Goal: Complete application form: Complete application form

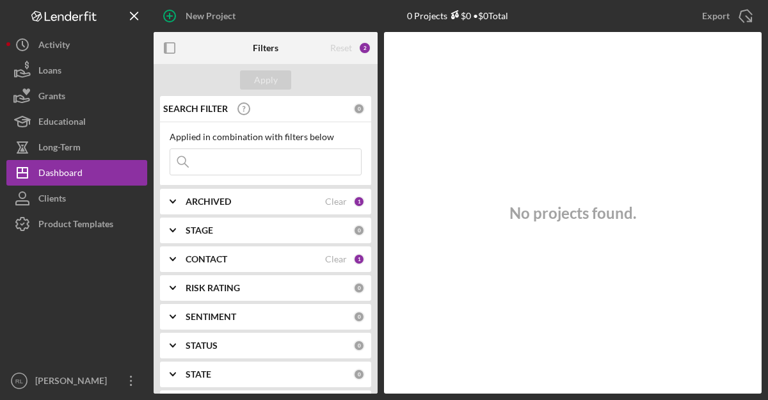
scroll to position [22, 0]
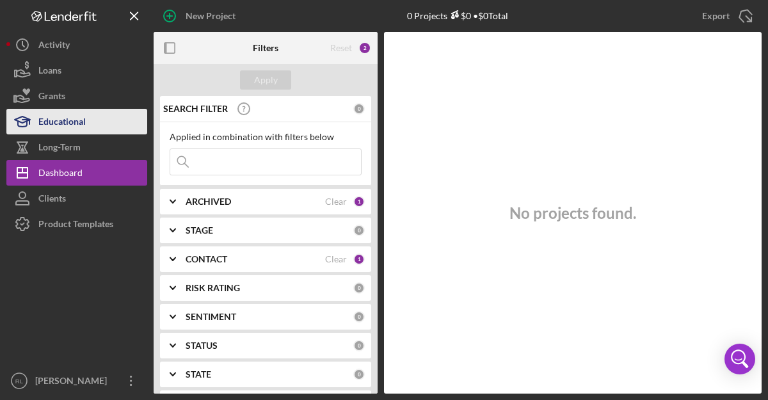
click at [93, 127] on button "Educational" at bounding box center [76, 122] width 141 height 26
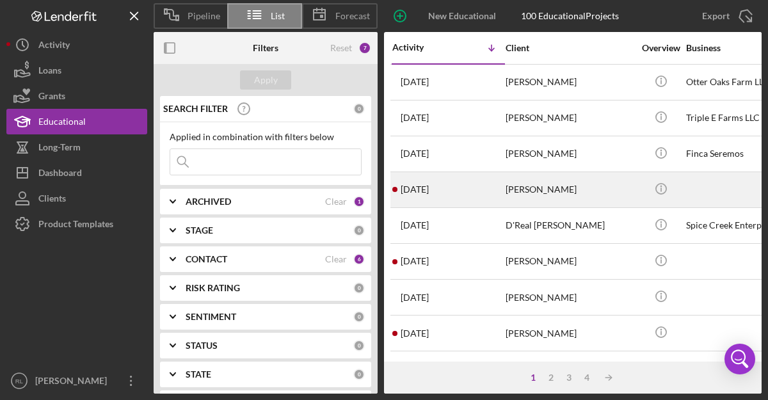
click at [580, 191] on div "[PERSON_NAME]" at bounding box center [570, 190] width 128 height 34
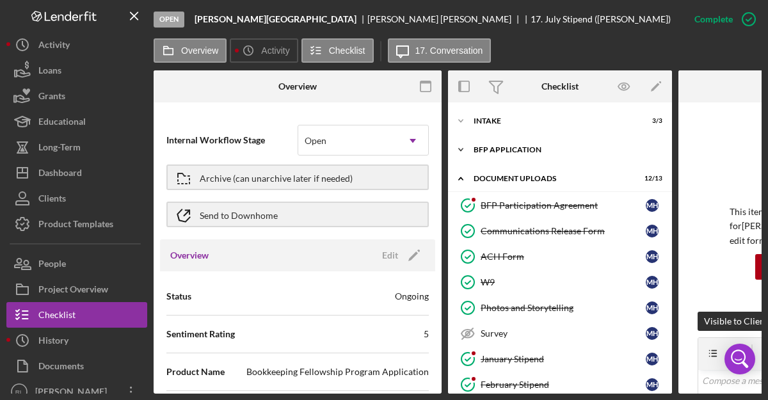
click at [503, 148] on div "BFP Application" at bounding box center [565, 150] width 182 height 8
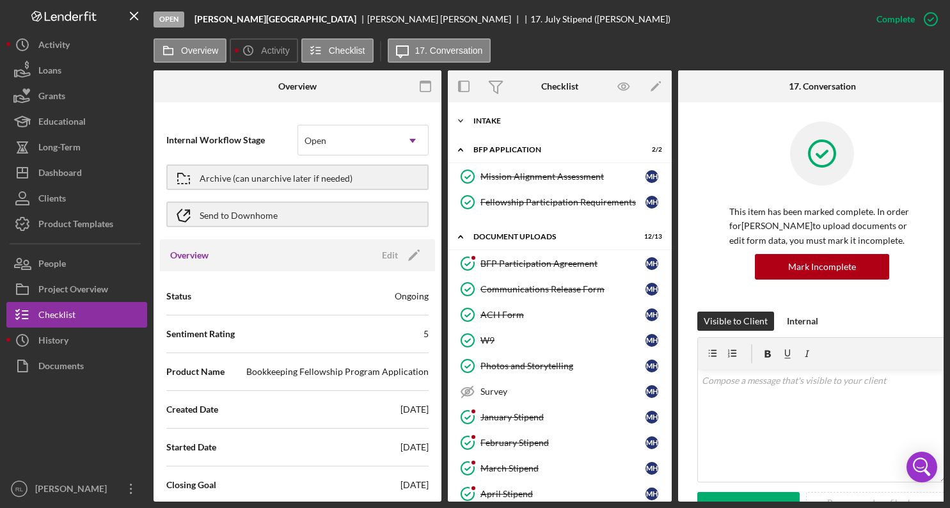
click at [488, 122] on div "Intake" at bounding box center [565, 121] width 182 height 8
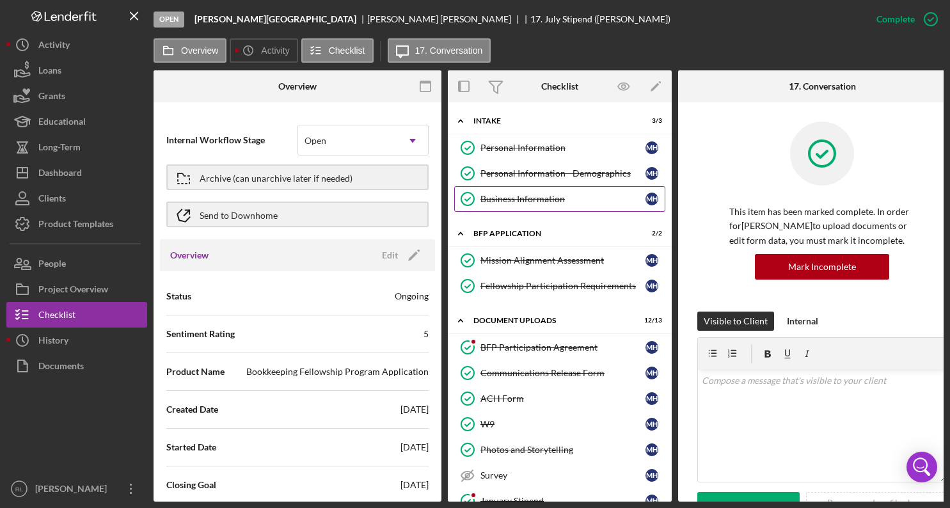
click at [533, 192] on link "Business Information Business Information M H" at bounding box center [559, 199] width 211 height 26
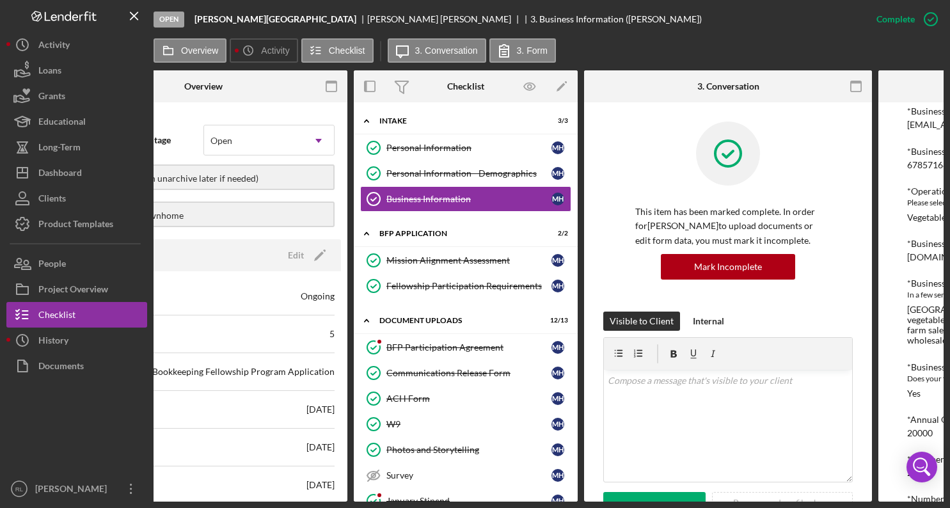
scroll to position [0, 160]
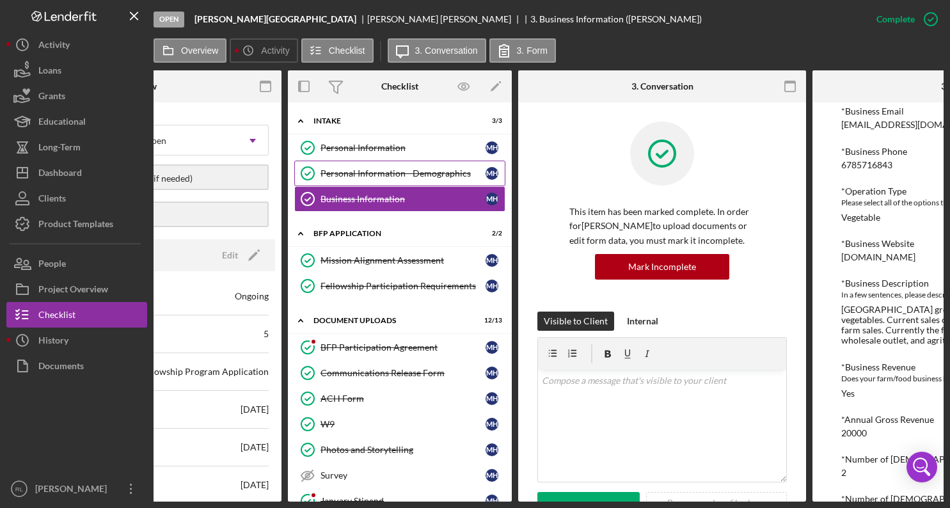
click at [472, 172] on div "Personal Information - Demographics" at bounding box center [403, 173] width 165 height 10
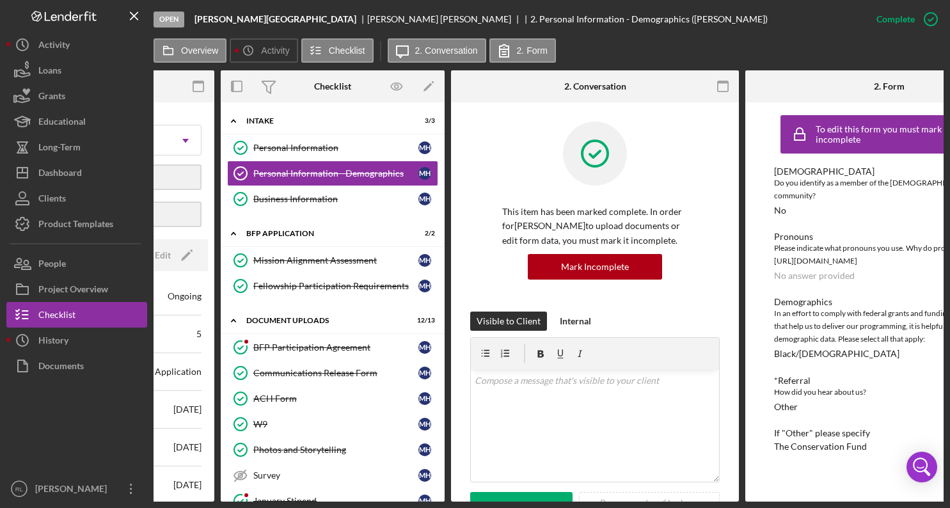
scroll to position [0, 227]
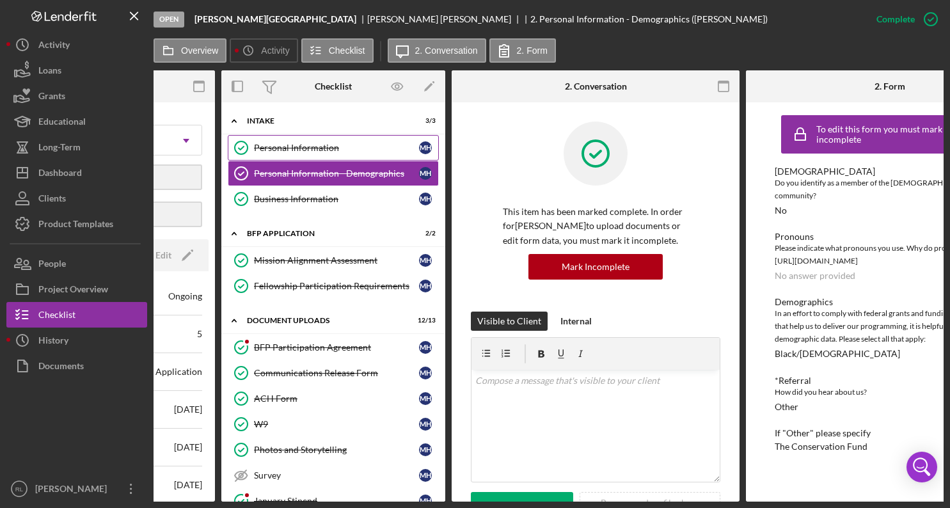
click at [362, 152] on div "Personal Information" at bounding box center [336, 148] width 165 height 10
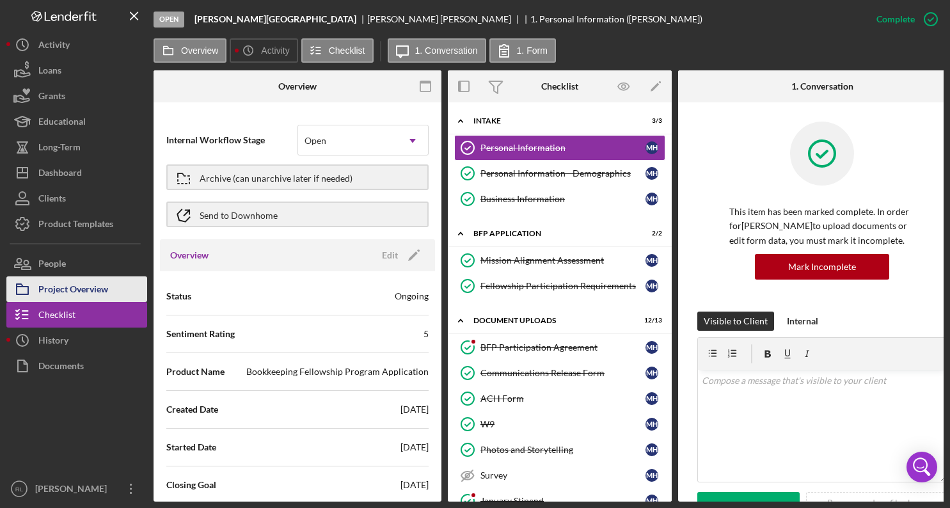
click at [84, 291] on div "Project Overview" at bounding box center [73, 290] width 70 height 29
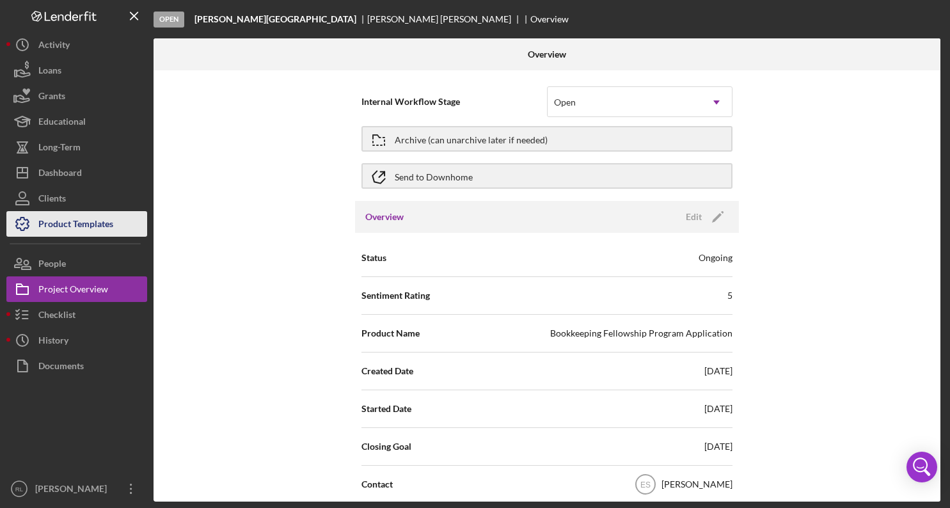
click at [48, 223] on div "Product Templates" at bounding box center [75, 225] width 75 height 29
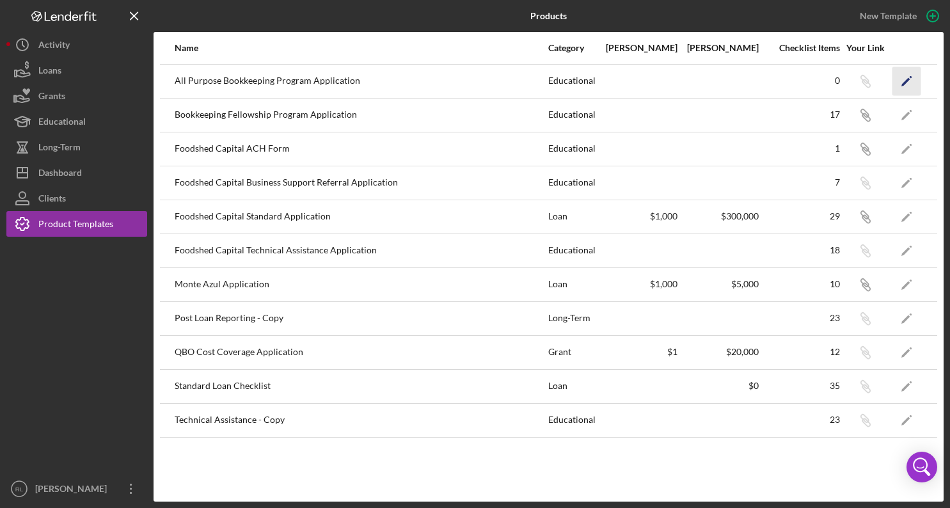
click at [767, 79] on icon "Icon/Edit" at bounding box center [907, 81] width 29 height 29
click at [767, 109] on icon "Icon/Edit" at bounding box center [907, 114] width 29 height 29
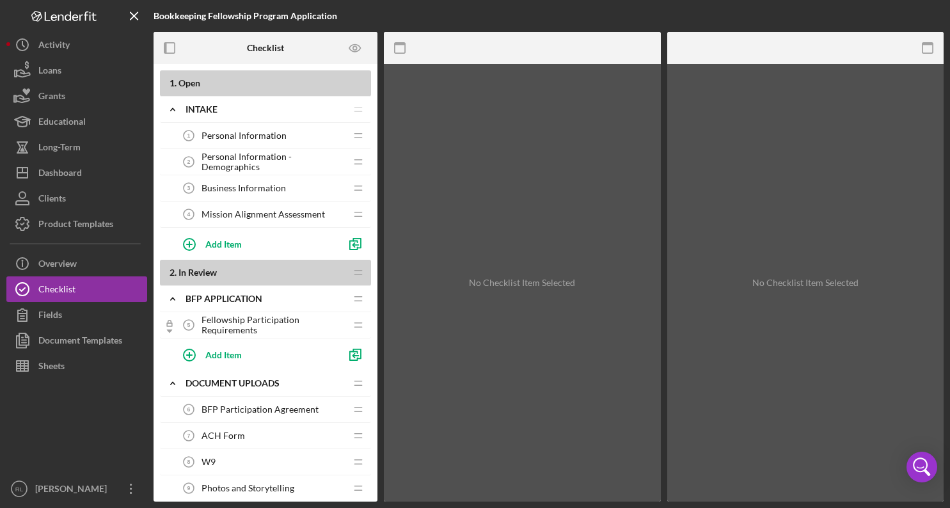
click at [269, 138] on span "Personal Information" at bounding box center [244, 136] width 85 height 10
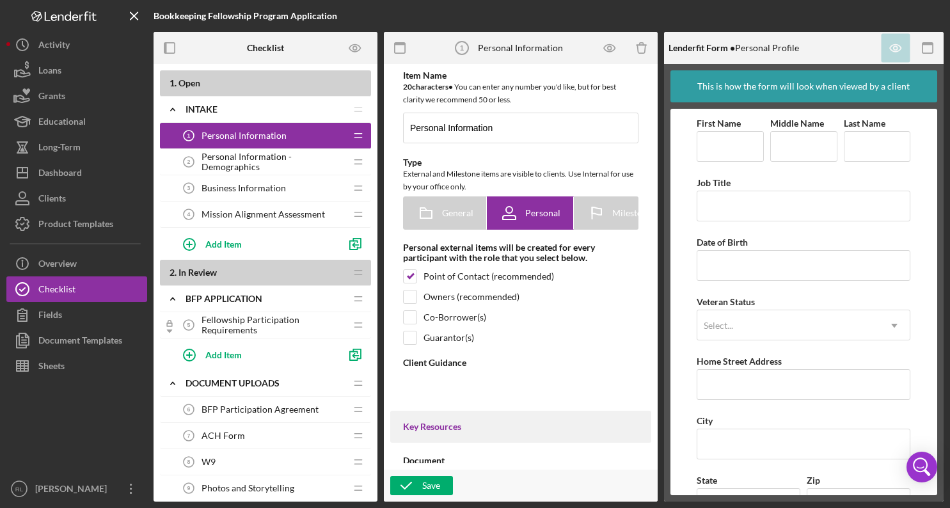
type textarea "<div><strong>Welcome! We're looking forward to working with you.</strong><br><b…"
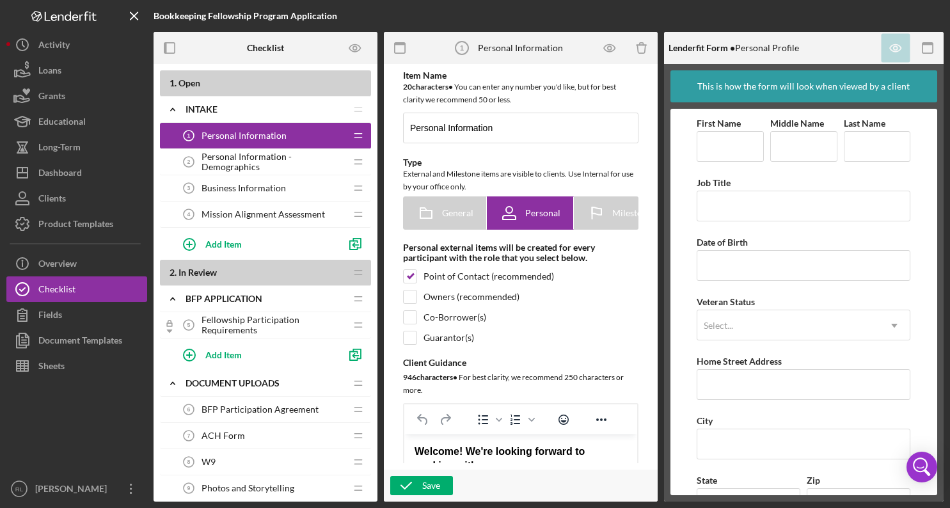
click at [250, 163] on span "Personal Information - Demographics" at bounding box center [274, 162] width 144 height 20
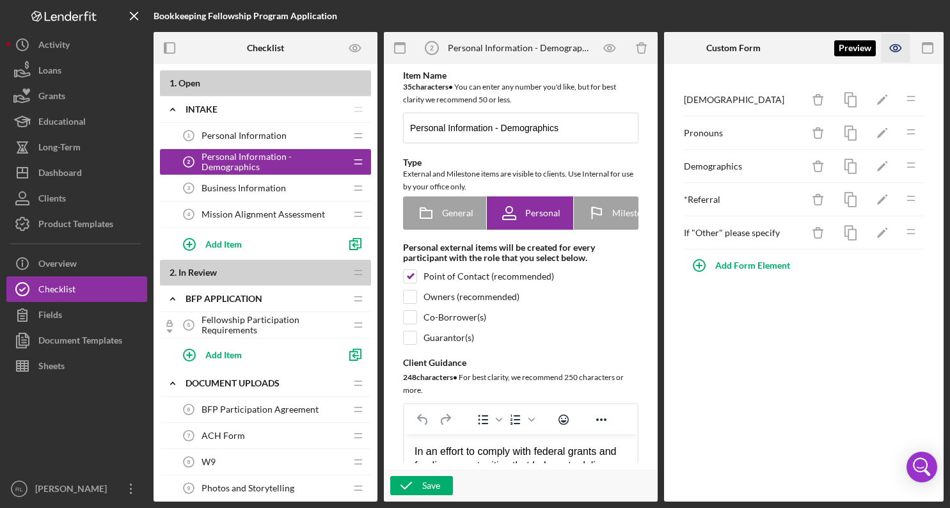
click at [767, 46] on icon "button" at bounding box center [896, 48] width 4 height 4
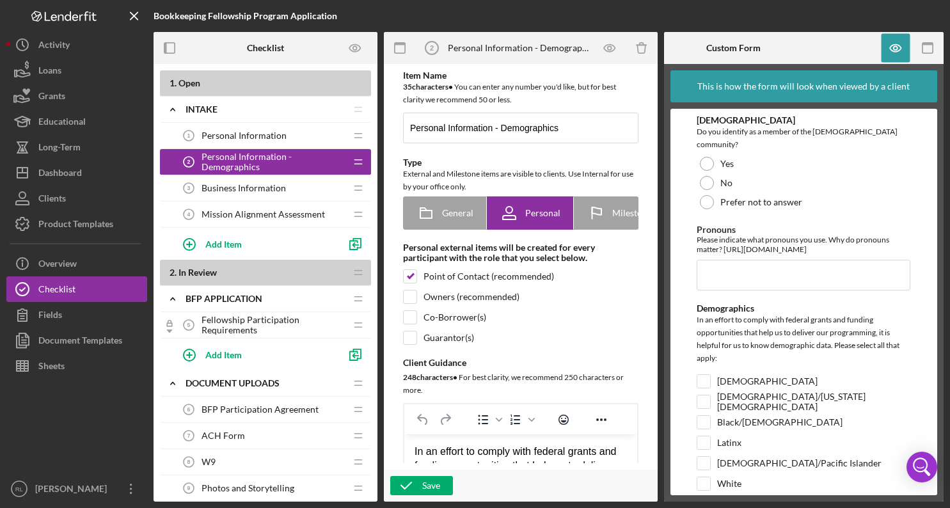
click at [278, 134] on span "Personal Information" at bounding box center [244, 136] width 85 height 10
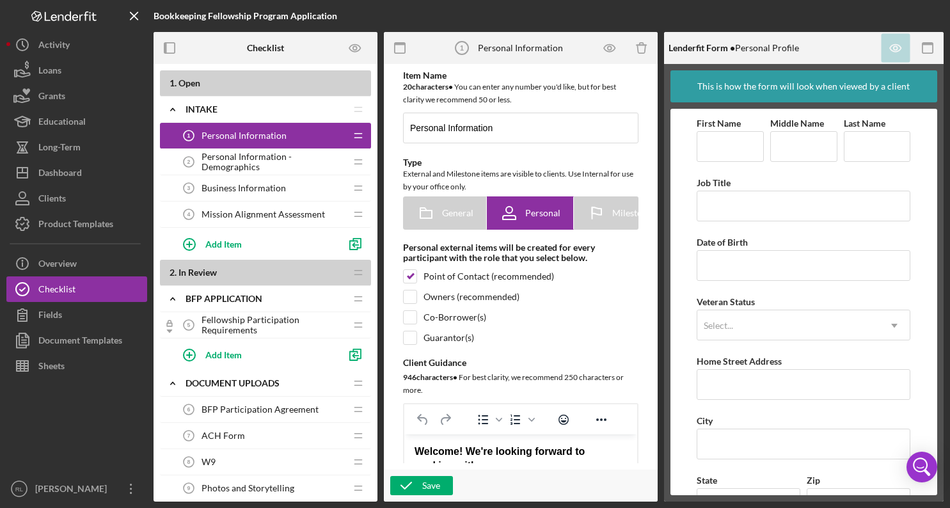
click at [253, 168] on span "Personal Information - Demographics" at bounding box center [274, 162] width 144 height 20
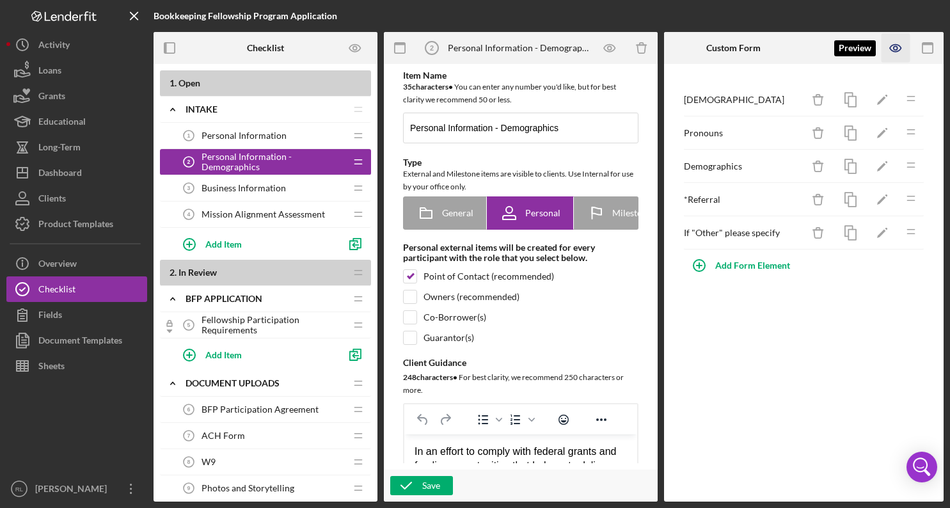
click at [767, 45] on icon "button" at bounding box center [895, 48] width 11 height 7
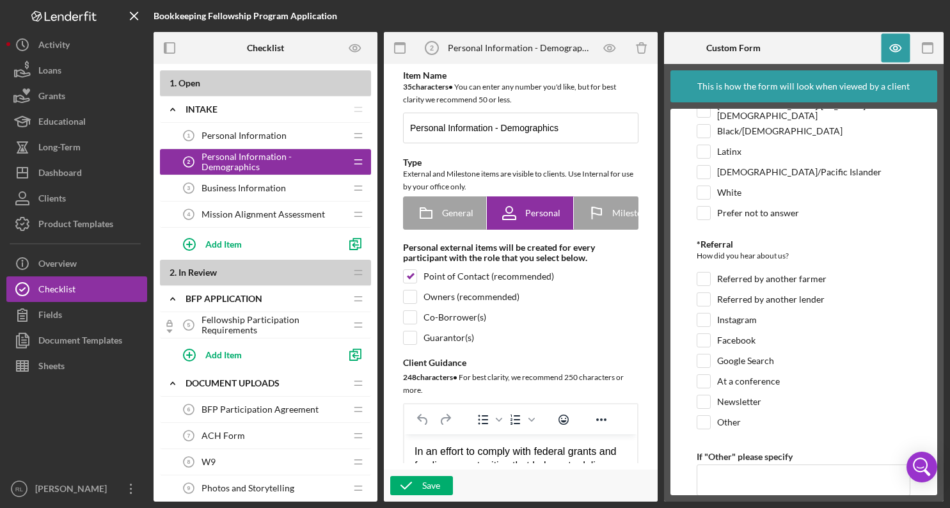
scroll to position [308, 0]
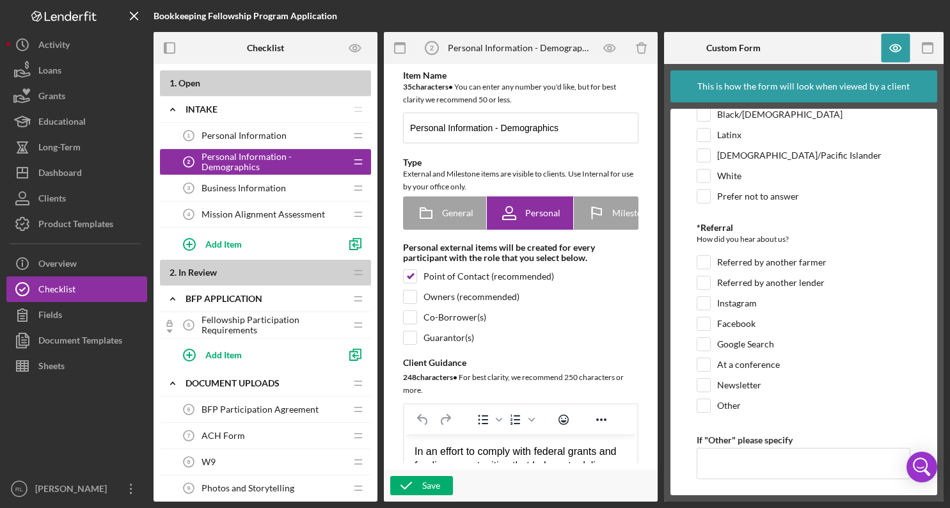
click at [241, 191] on span "Business Information" at bounding box center [244, 188] width 84 height 10
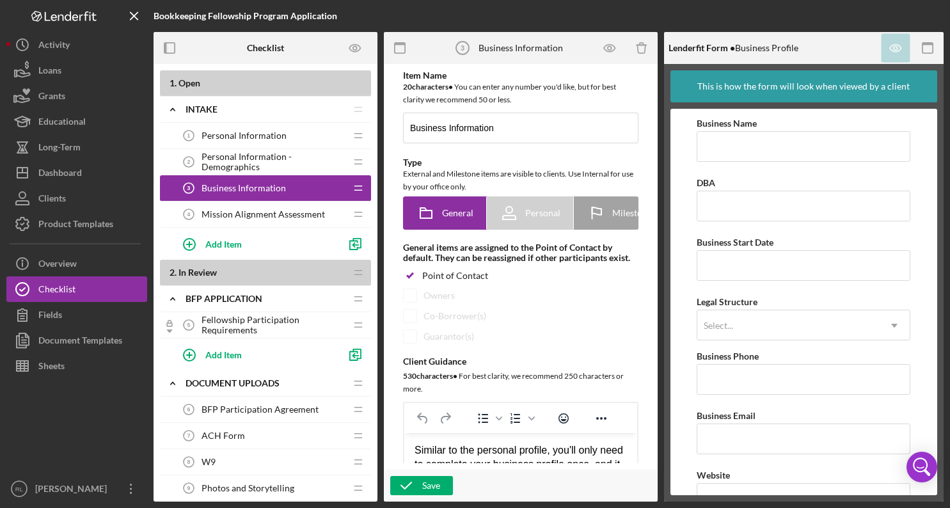
click at [275, 220] on div "Mission Alignment Assessment 4 Mission Alignment Assessment" at bounding box center [261, 215] width 170 height 26
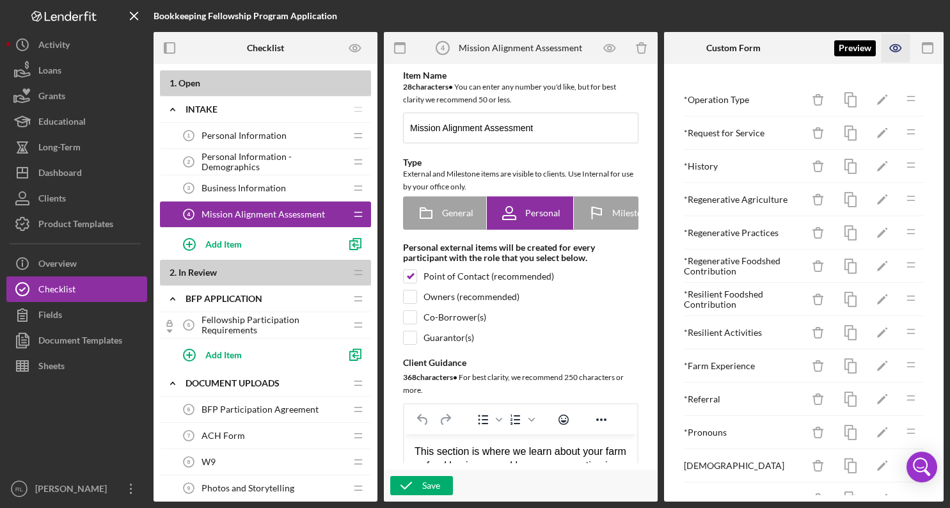
click at [767, 49] on icon "button" at bounding box center [896, 48] width 29 height 29
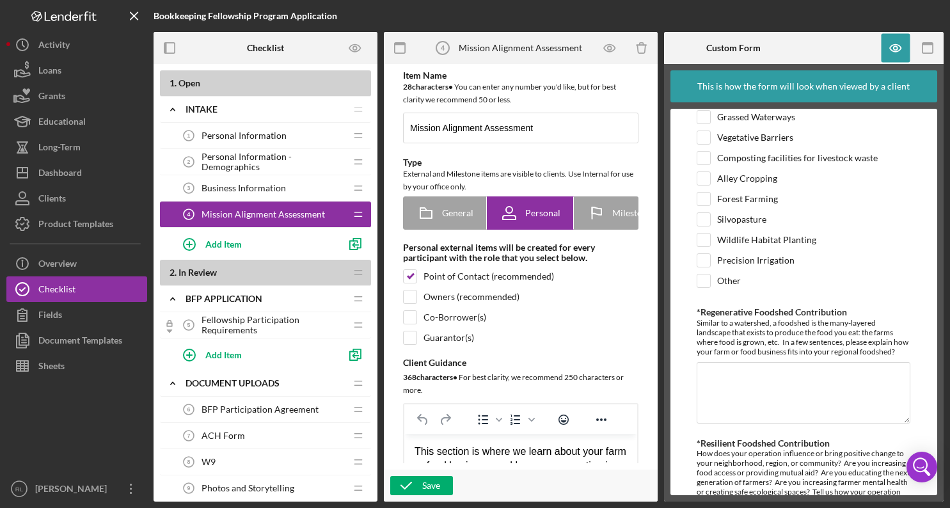
scroll to position [324, 0]
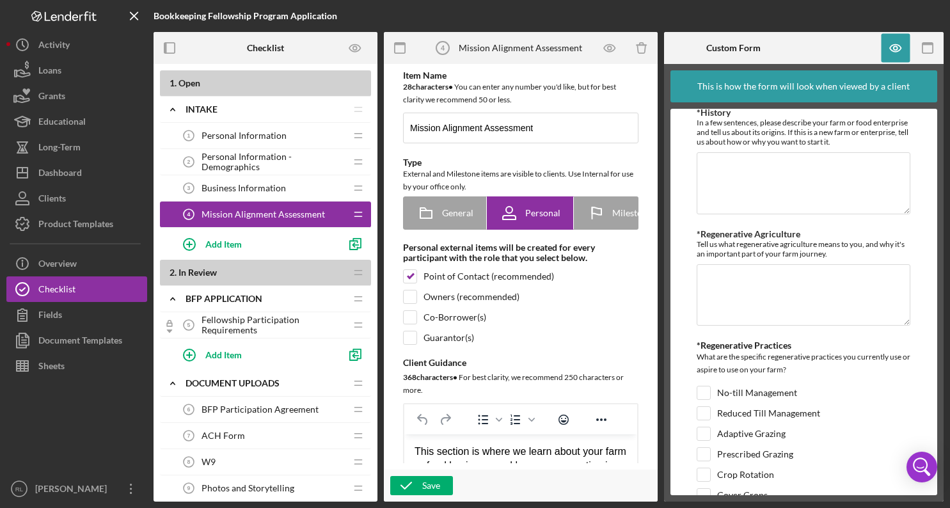
click at [275, 140] on span "Personal Information" at bounding box center [244, 136] width 85 height 10
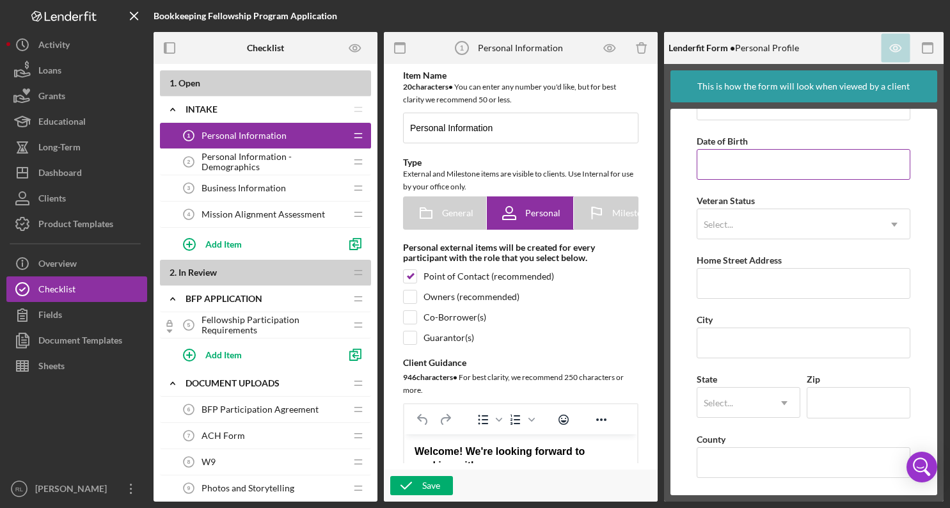
scroll to position [103, 0]
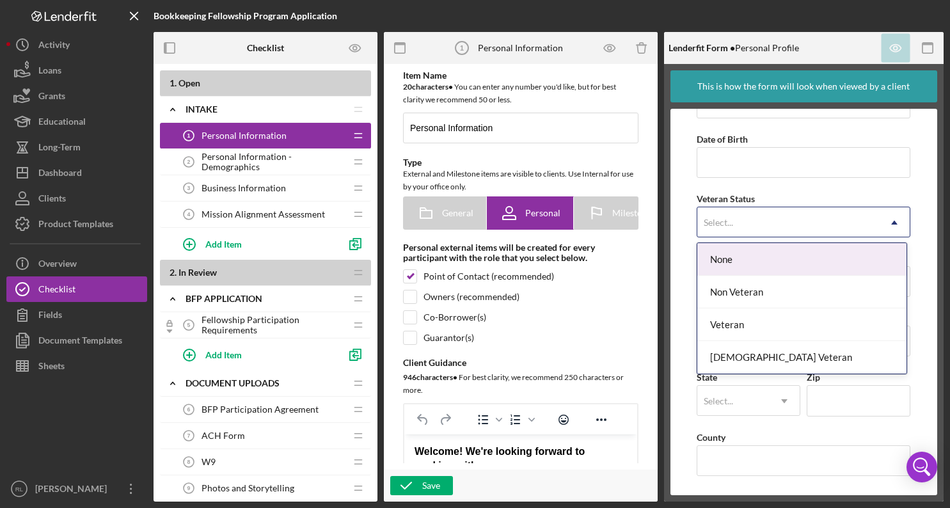
click at [736, 221] on div "Select..." at bounding box center [789, 222] width 182 height 29
click at [767, 186] on div "First Name Middle Name Last Name Job Title Date of Birth Veteran Status None, 1…" at bounding box center [804, 250] width 214 height 477
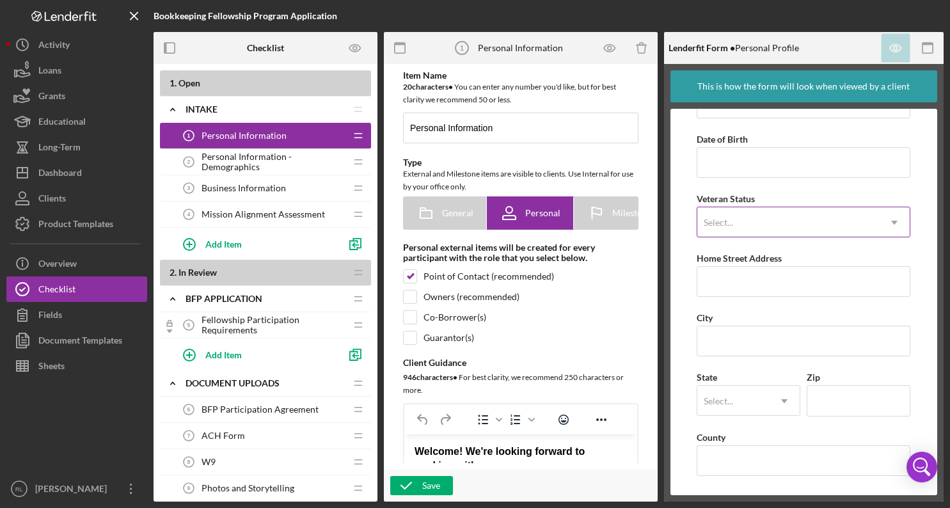
click at [767, 226] on div "Select..." at bounding box center [789, 222] width 182 height 29
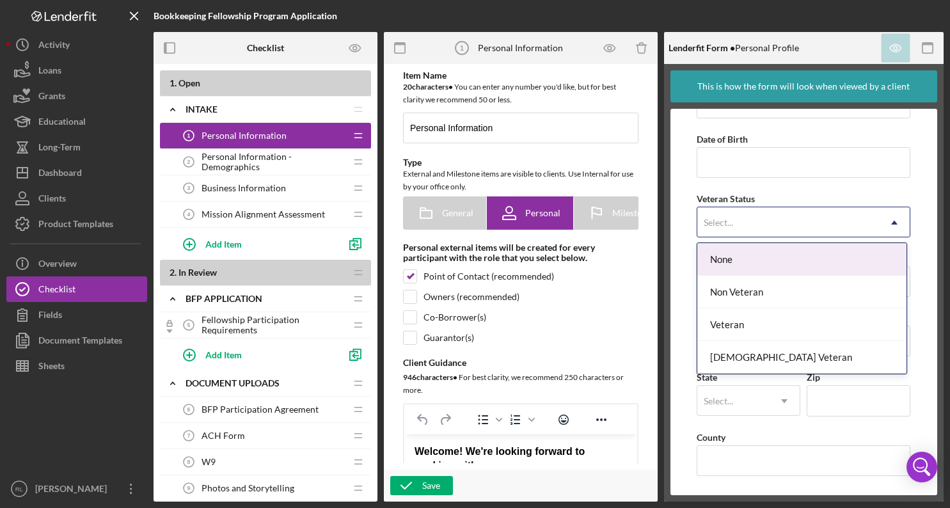
click at [767, 195] on div "Veteran Status None, 1 of 4. 4 results available. Use Up and Down to choose opt…" at bounding box center [804, 214] width 214 height 47
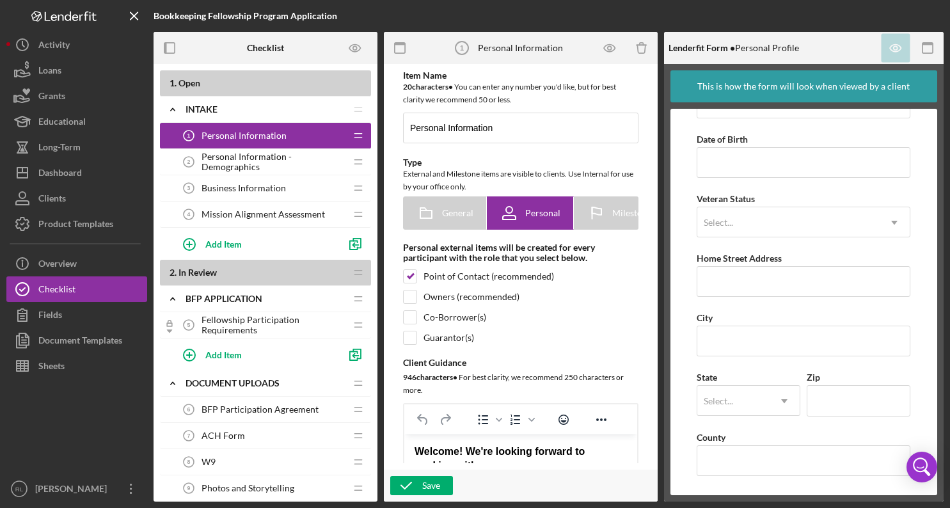
click at [261, 163] on span "Personal Information - Demographics" at bounding box center [274, 162] width 144 height 20
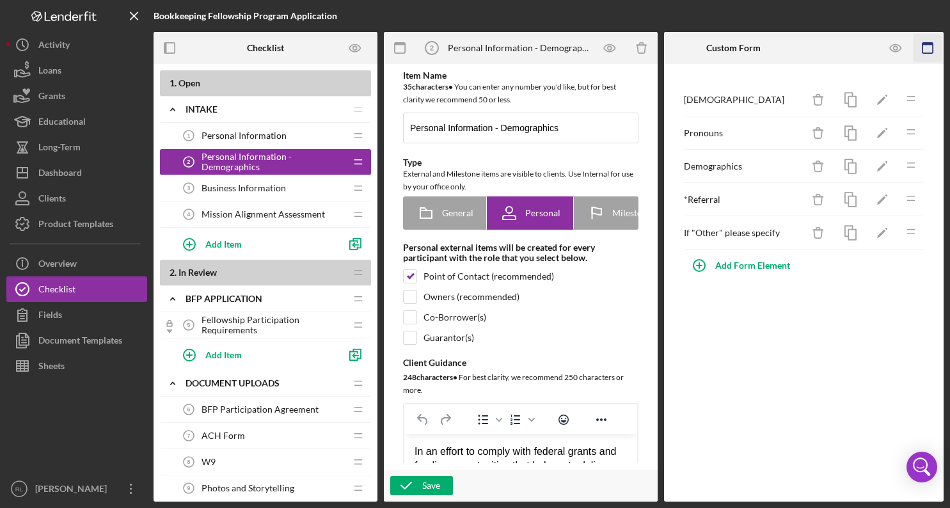
click at [767, 46] on icon "button" at bounding box center [928, 48] width 29 height 29
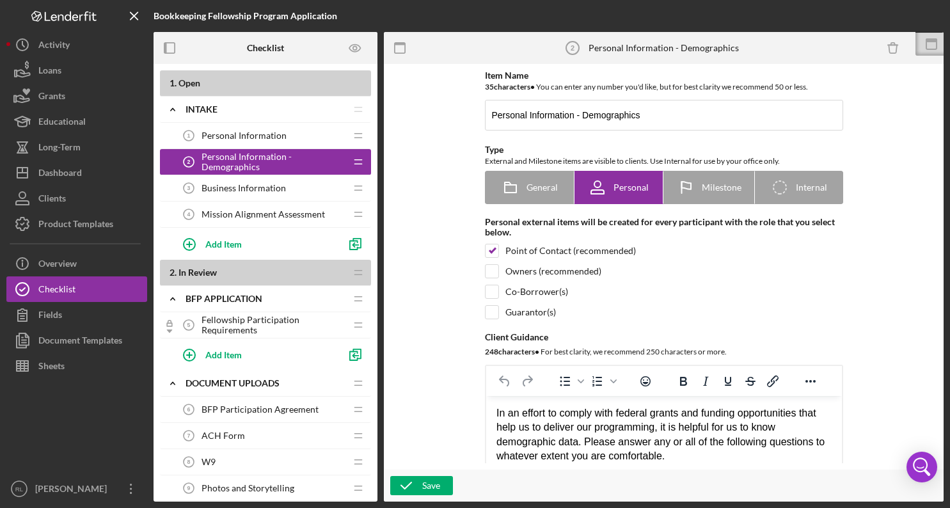
click at [322, 156] on span "Personal Information - Demographics" at bounding box center [274, 162] width 144 height 20
click at [400, 51] on icon "button" at bounding box center [400, 48] width 29 height 29
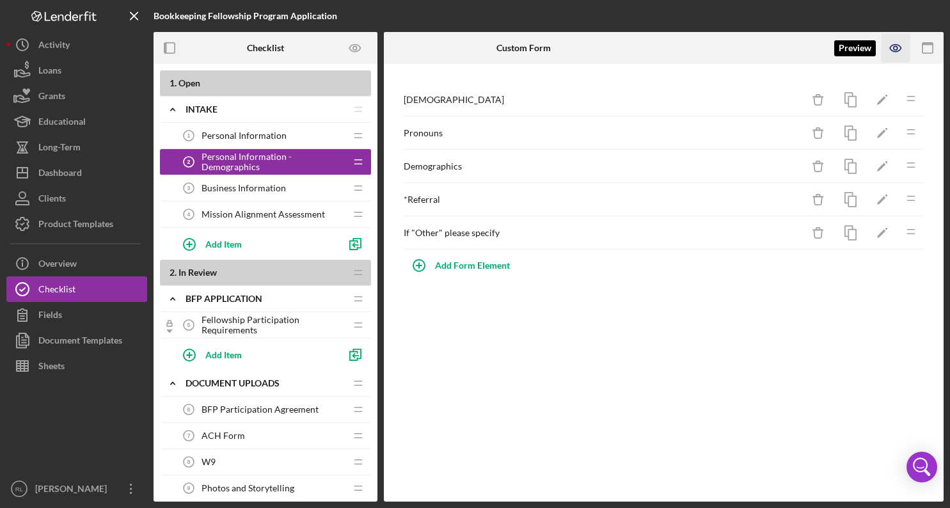
click at [767, 51] on icon "button" at bounding box center [895, 48] width 11 height 7
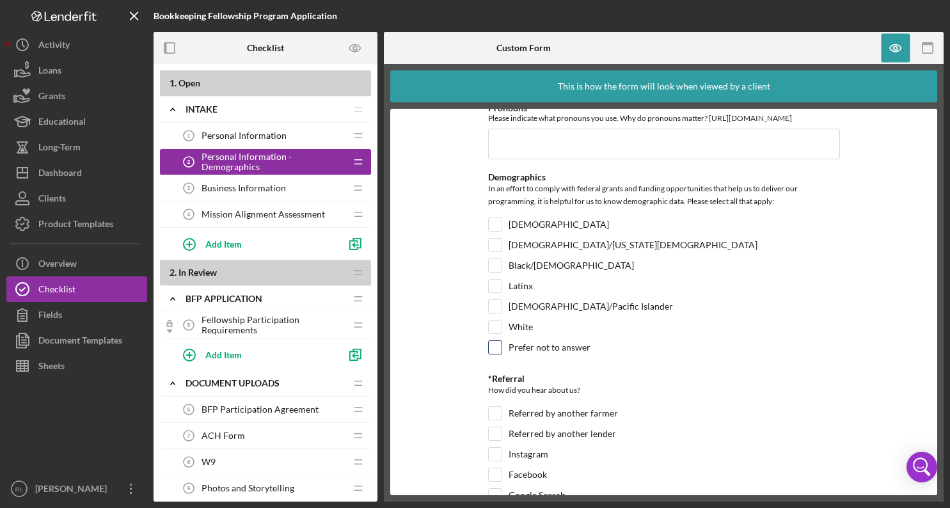
scroll to position [273, 0]
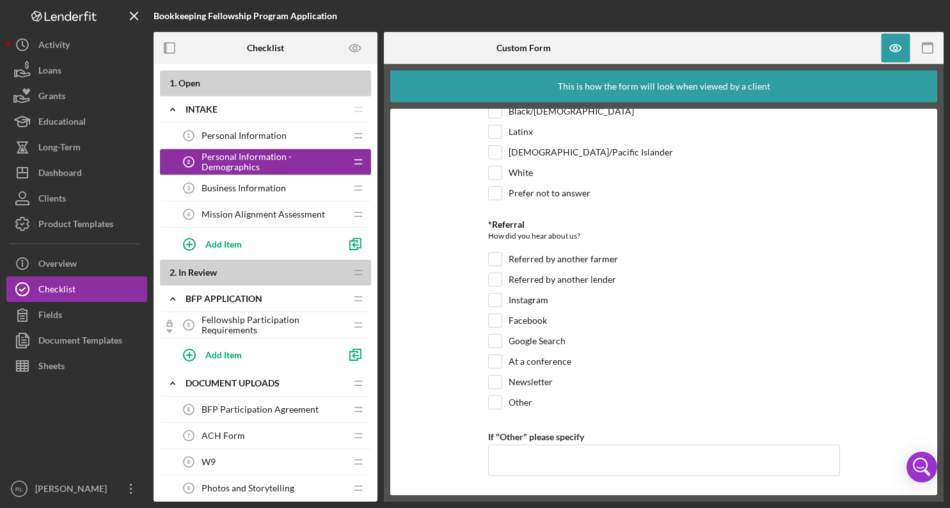
click at [269, 193] on div "Business Information 3 Business Information" at bounding box center [261, 188] width 170 height 26
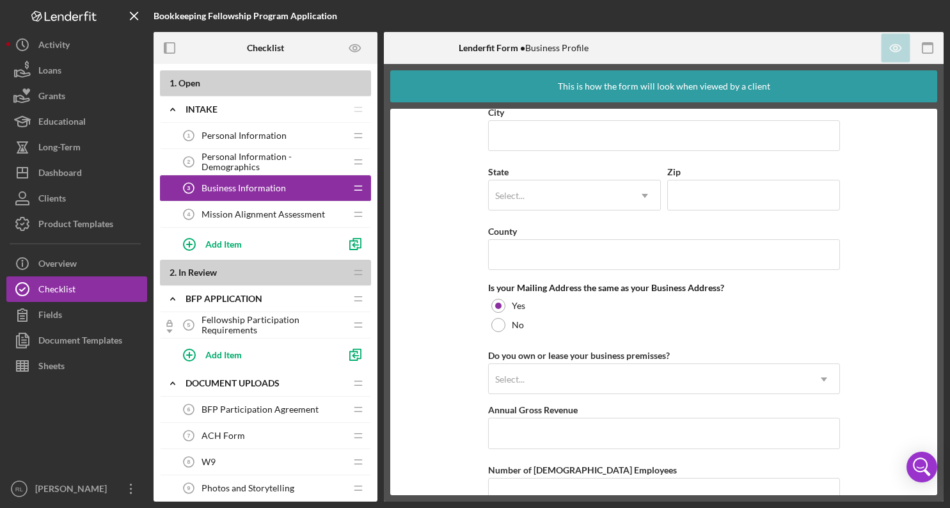
scroll to position [835, 0]
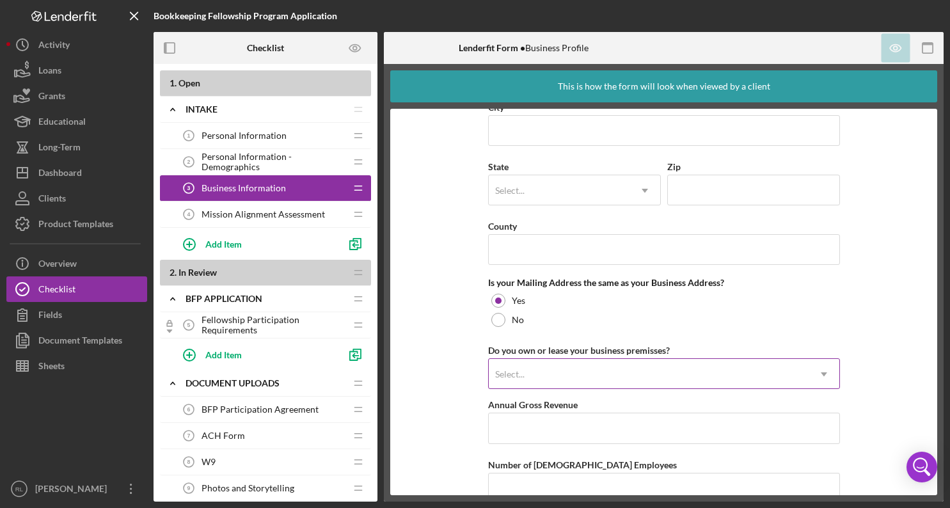
click at [599, 374] on div "Select..." at bounding box center [649, 374] width 320 height 29
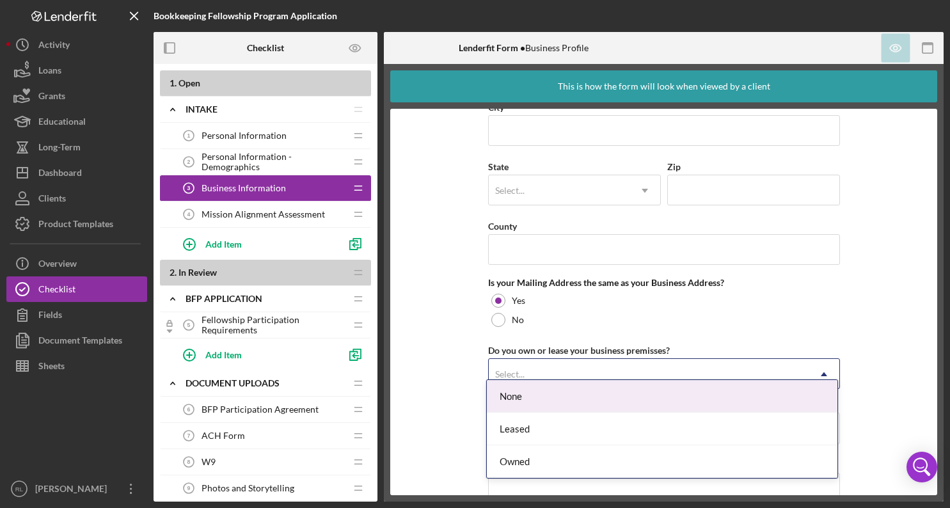
scroll to position [873, 0]
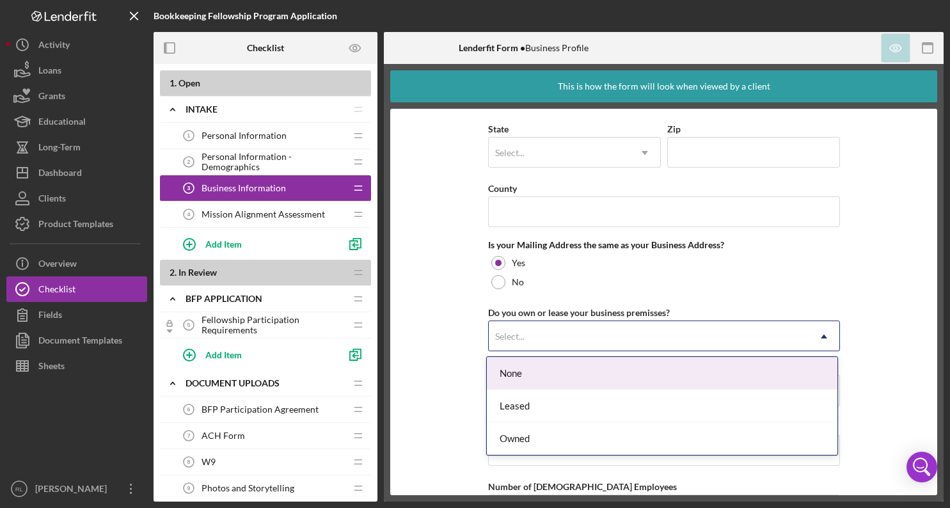
click at [456, 351] on form "Business Name DBA Business Start Date Legal Structure Select... Icon/Dropdown A…" at bounding box center [663, 302] width 547 height 387
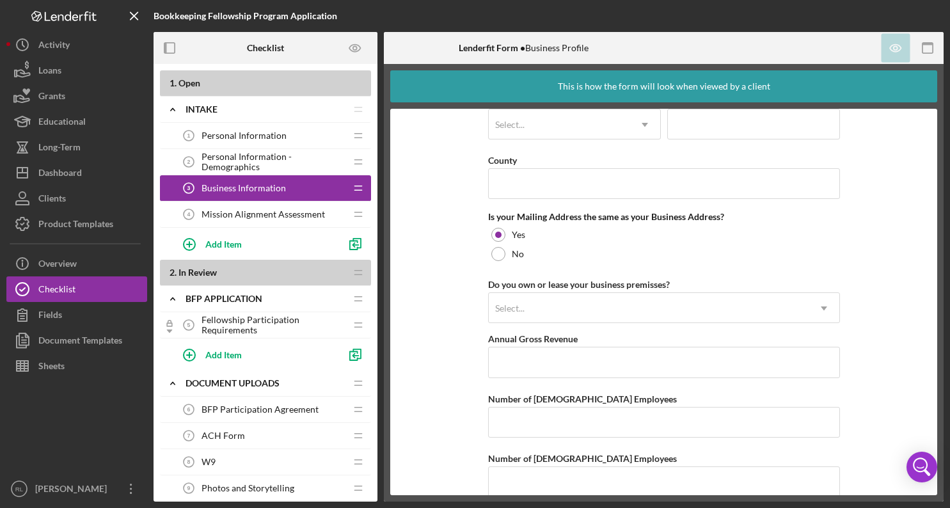
scroll to position [922, 0]
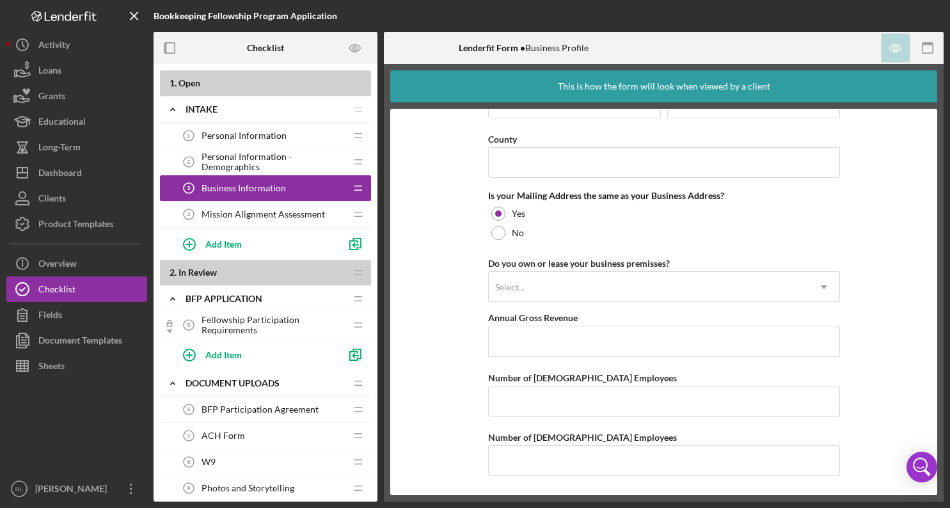
click at [287, 218] on span "Mission Alignment Assessment" at bounding box center [264, 214] width 124 height 10
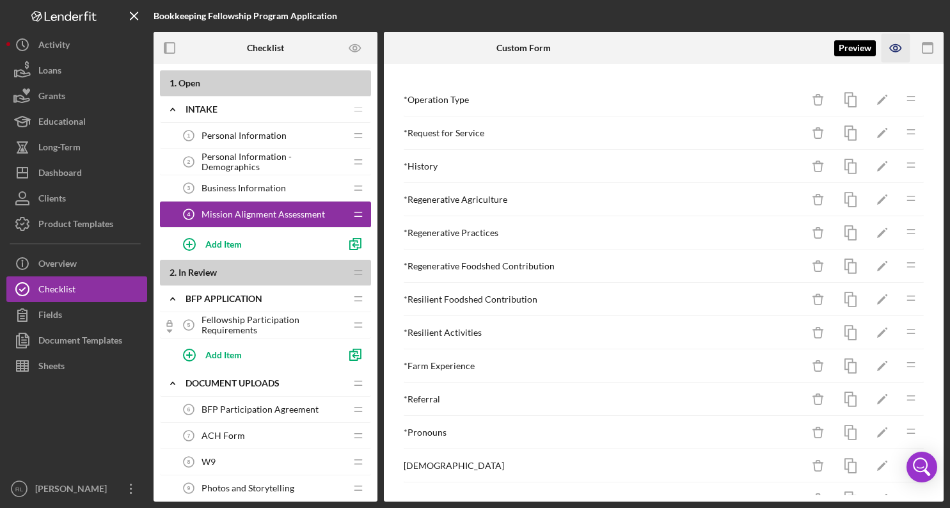
click at [767, 52] on icon "button" at bounding box center [896, 48] width 29 height 29
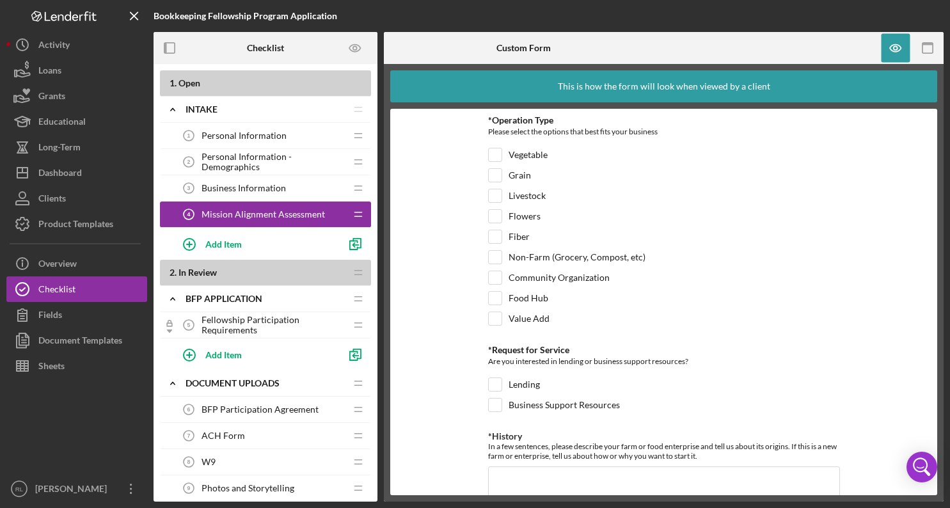
click at [647, 361] on div "Are you interested in lending or business support resources?" at bounding box center [664, 363] width 352 height 16
type textarea "support"
click at [647, 361] on div "Are you interested in lending or business support resources?" at bounding box center [664, 363] width 352 height 16
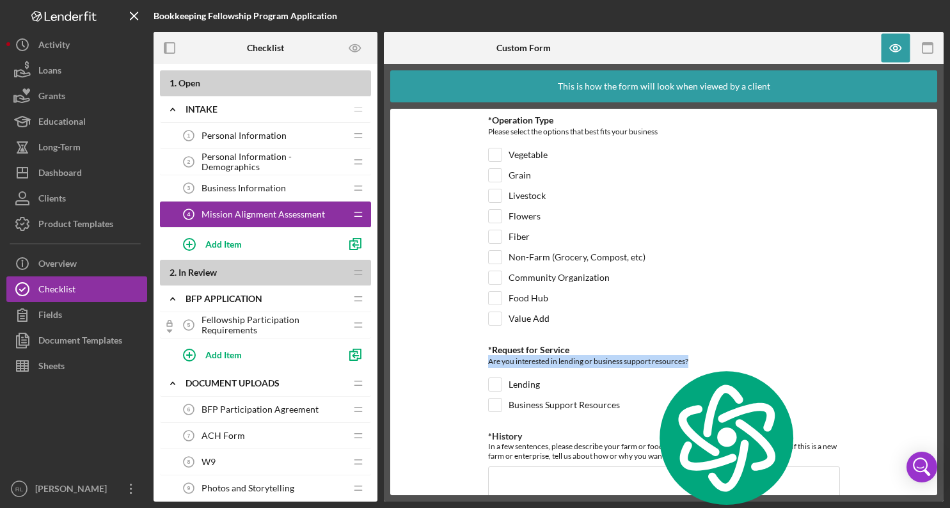
click at [647, 361] on div "Are you interested in lending or business support resources?" at bounding box center [664, 363] width 352 height 16
copy div "Are you interested in lending or business support resources?"
click at [609, 312] on div "Value Add" at bounding box center [664, 322] width 352 height 20
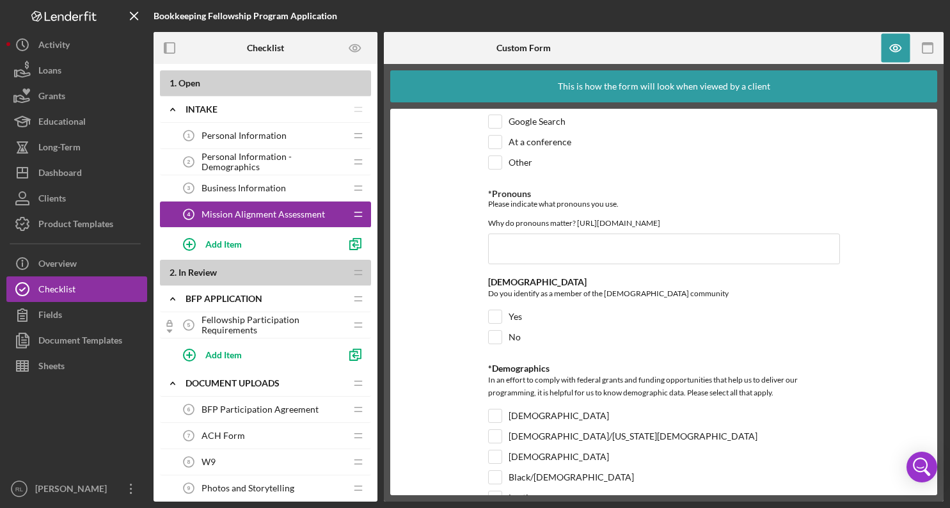
scroll to position [1613, 0]
drag, startPoint x: 525, startPoint y: 290, endPoint x: 470, endPoint y: 283, distance: 56.1
click at [470, 283] on form "*Operation Type Please select the options that best fits your business Vegetabl…" at bounding box center [663, 302] width 547 height 387
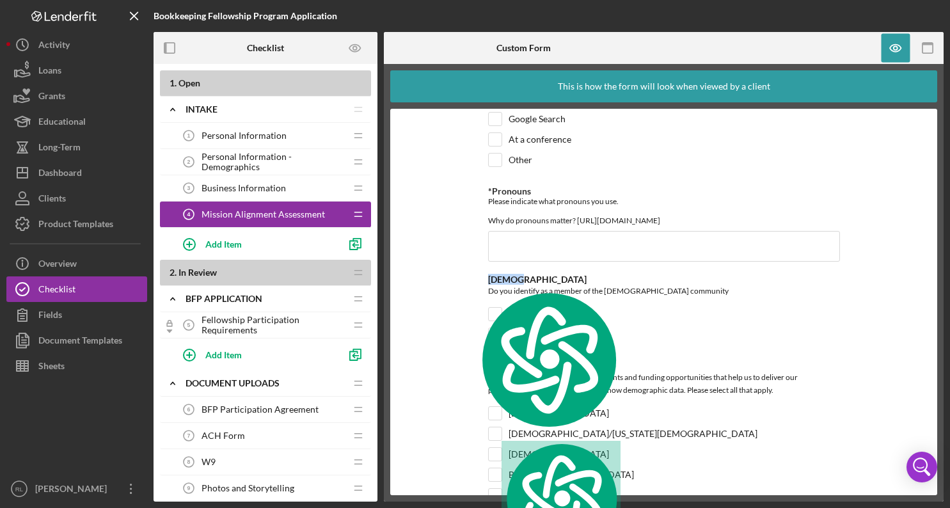
copy div "[DEMOGRAPHIC_DATA]"
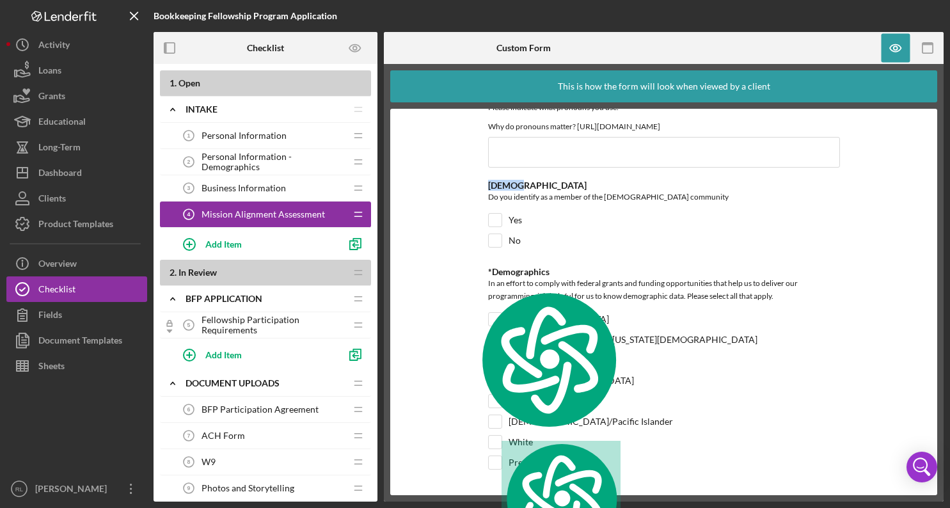
scroll to position [1717, 0]
click at [269, 328] on span "Fellowship Participation Requirements" at bounding box center [274, 325] width 144 height 20
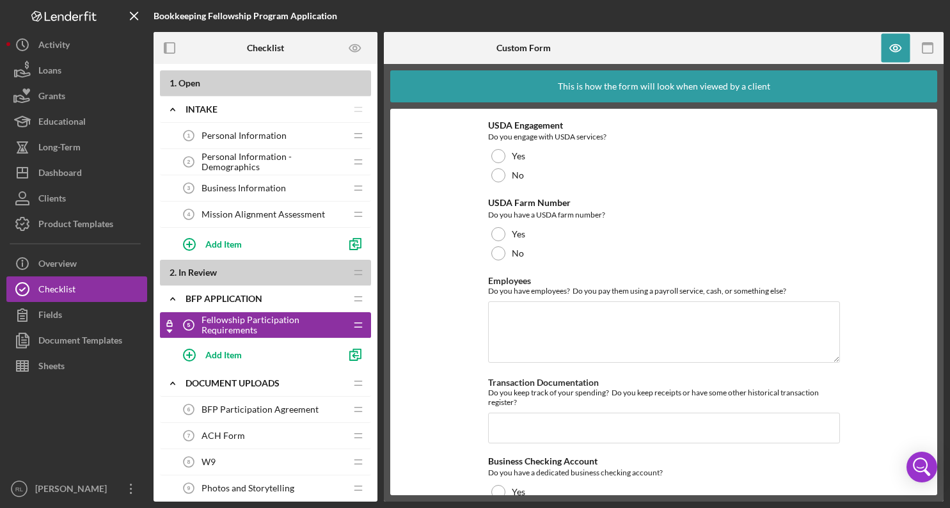
scroll to position [370, 0]
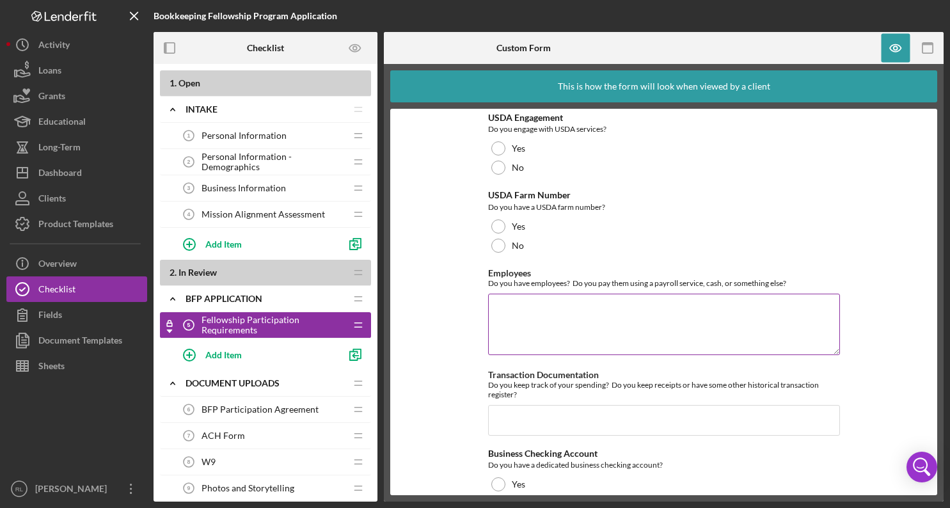
click at [584, 279] on div "Do you have employees? Do you pay them using a payroll service, cash, or someth…" at bounding box center [664, 283] width 352 height 10
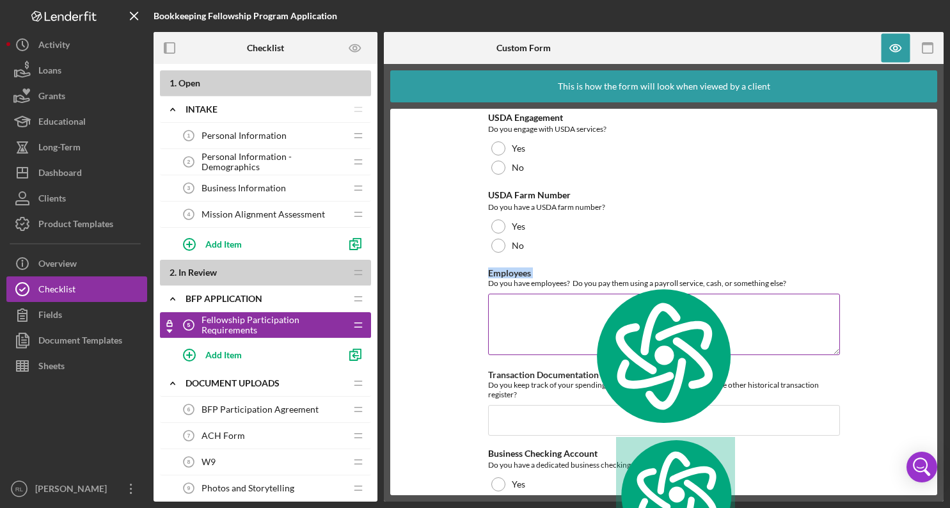
click at [584, 279] on div "Do you have employees? Do you pay them using a payroll service, cash, or someth…" at bounding box center [664, 283] width 352 height 10
copy label "Employees"
click at [527, 273] on label "Employees" at bounding box center [509, 273] width 43 height 11
click at [527, 294] on textarea "Employees" at bounding box center [664, 324] width 352 height 61
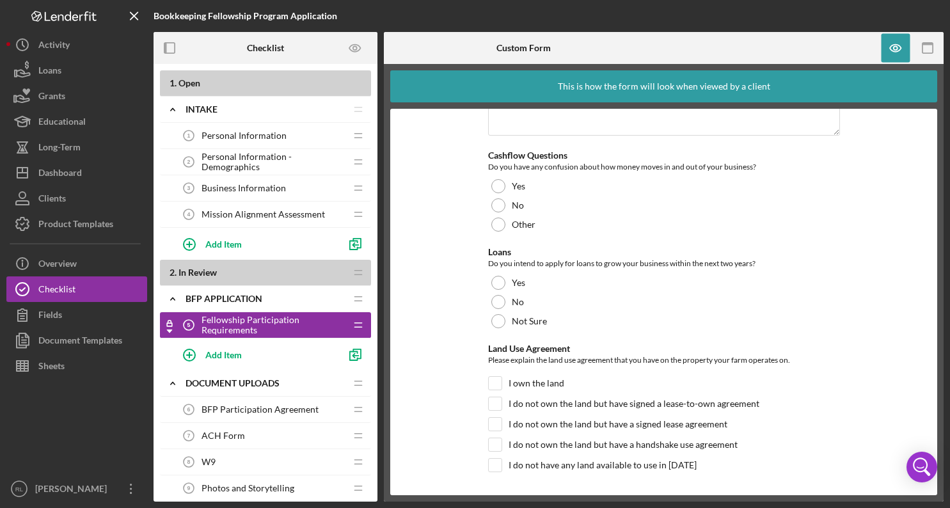
scroll to position [1022, 0]
click at [527, 358] on div "Please explain the land use agreement that you have on the property your farm o…" at bounding box center [664, 359] width 352 height 16
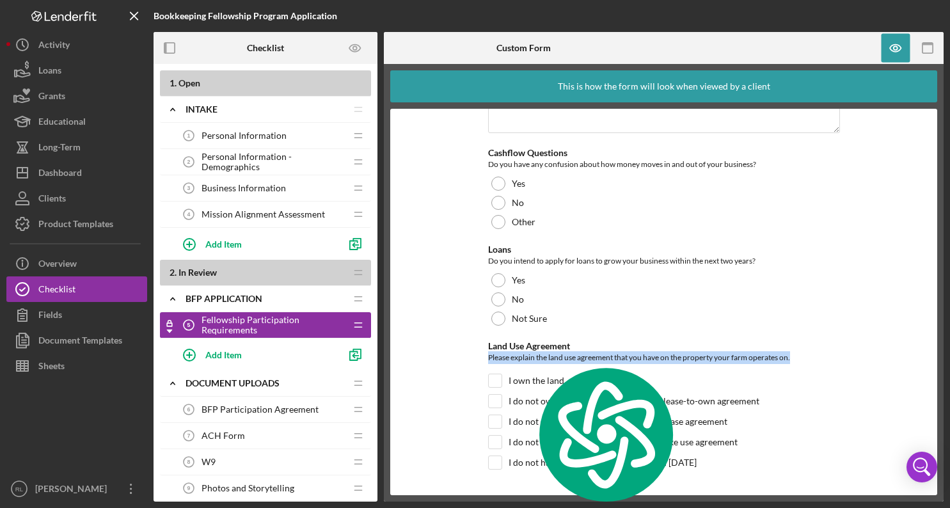
click at [527, 358] on div "Please explain the land use agreement that you have on the property your farm o…" at bounding box center [664, 359] width 352 height 16
copy div "Please explain the land use agreement that you have on the property your farm o…"
